Goal: Find contact information

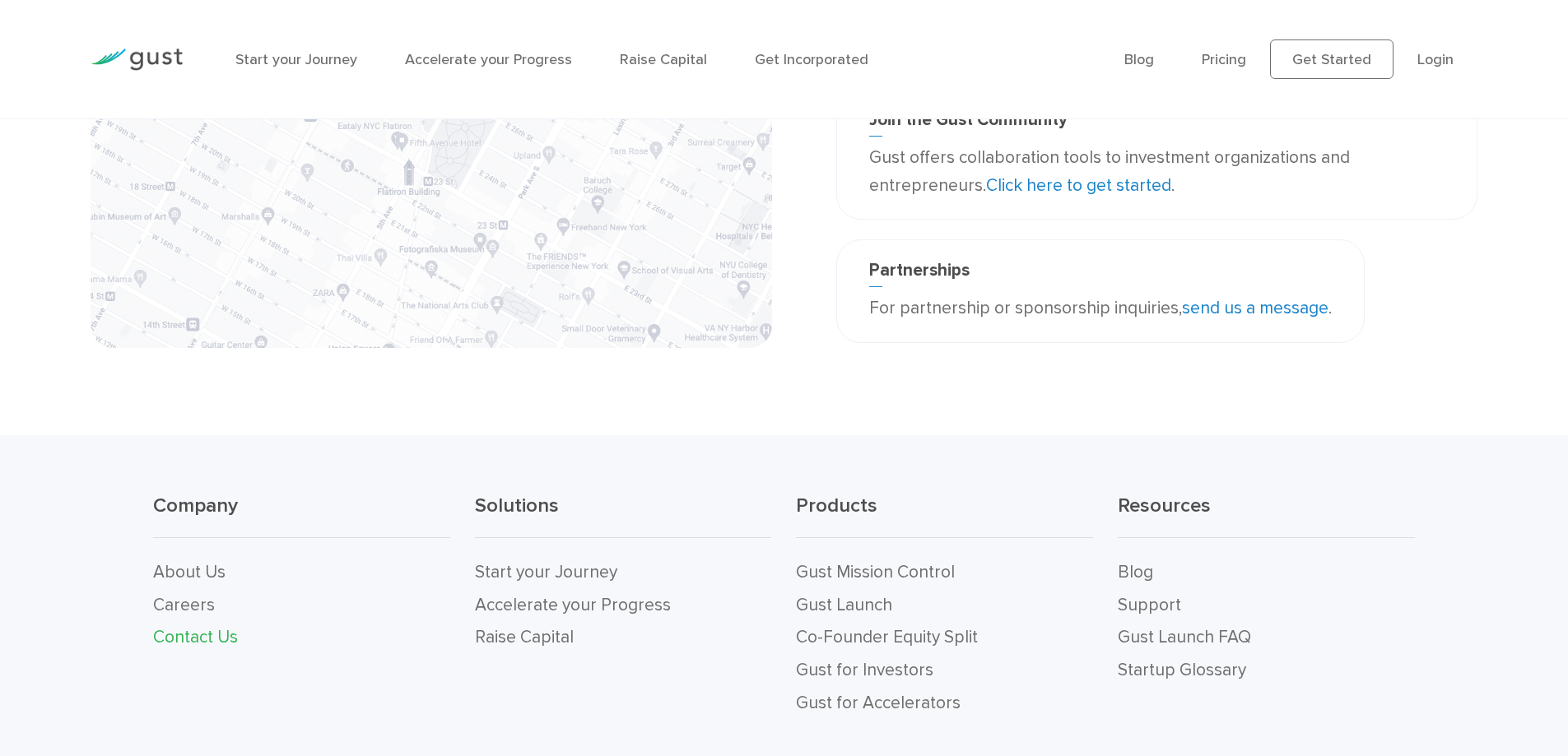
scroll to position [493, 0]
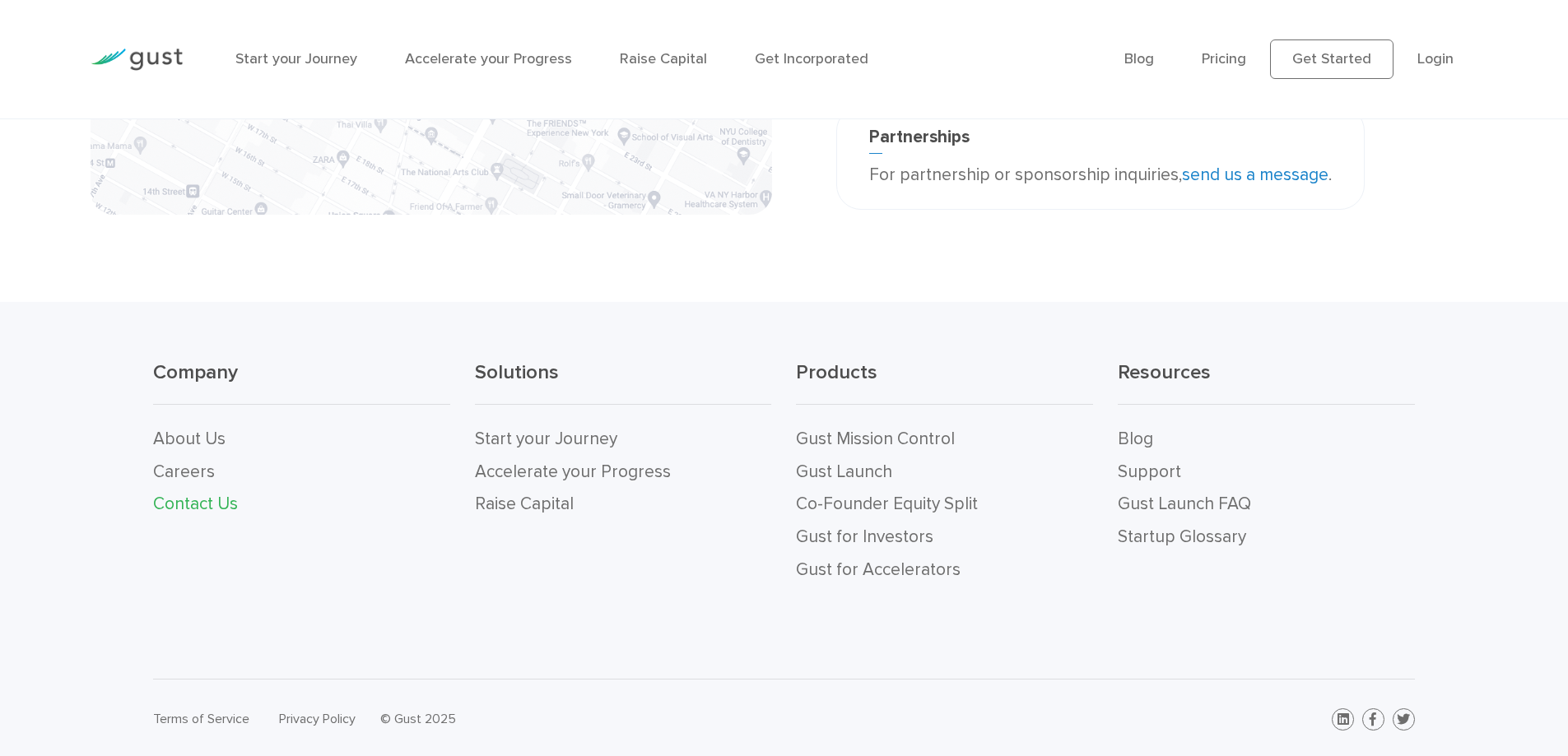
scroll to position [588, 0]
click at [200, 433] on link "About Us" at bounding box center [189, 435] width 72 height 21
